Goal: Check status

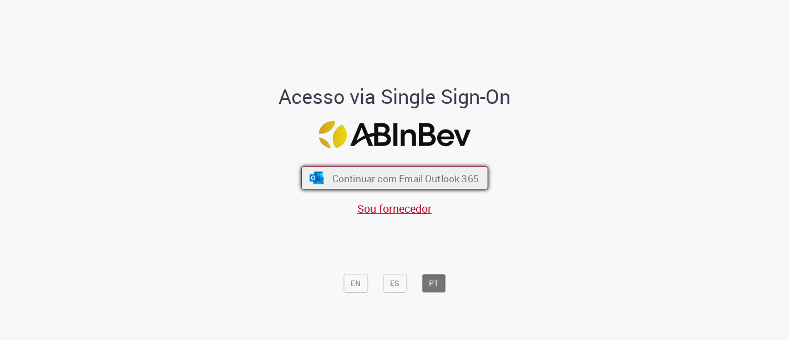
click at [368, 180] on span "Continuar com Email Outlook 365" at bounding box center [405, 177] width 146 height 13
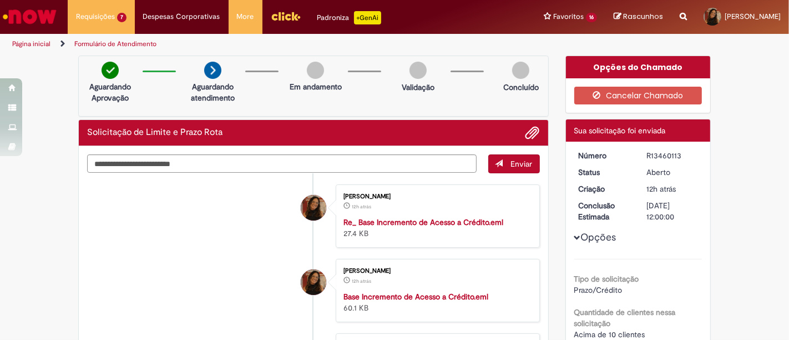
click at [662, 154] on div "R13460113" at bounding box center [672, 155] width 52 height 11
copy div "R13460113"
